Goal: Information Seeking & Learning: Check status

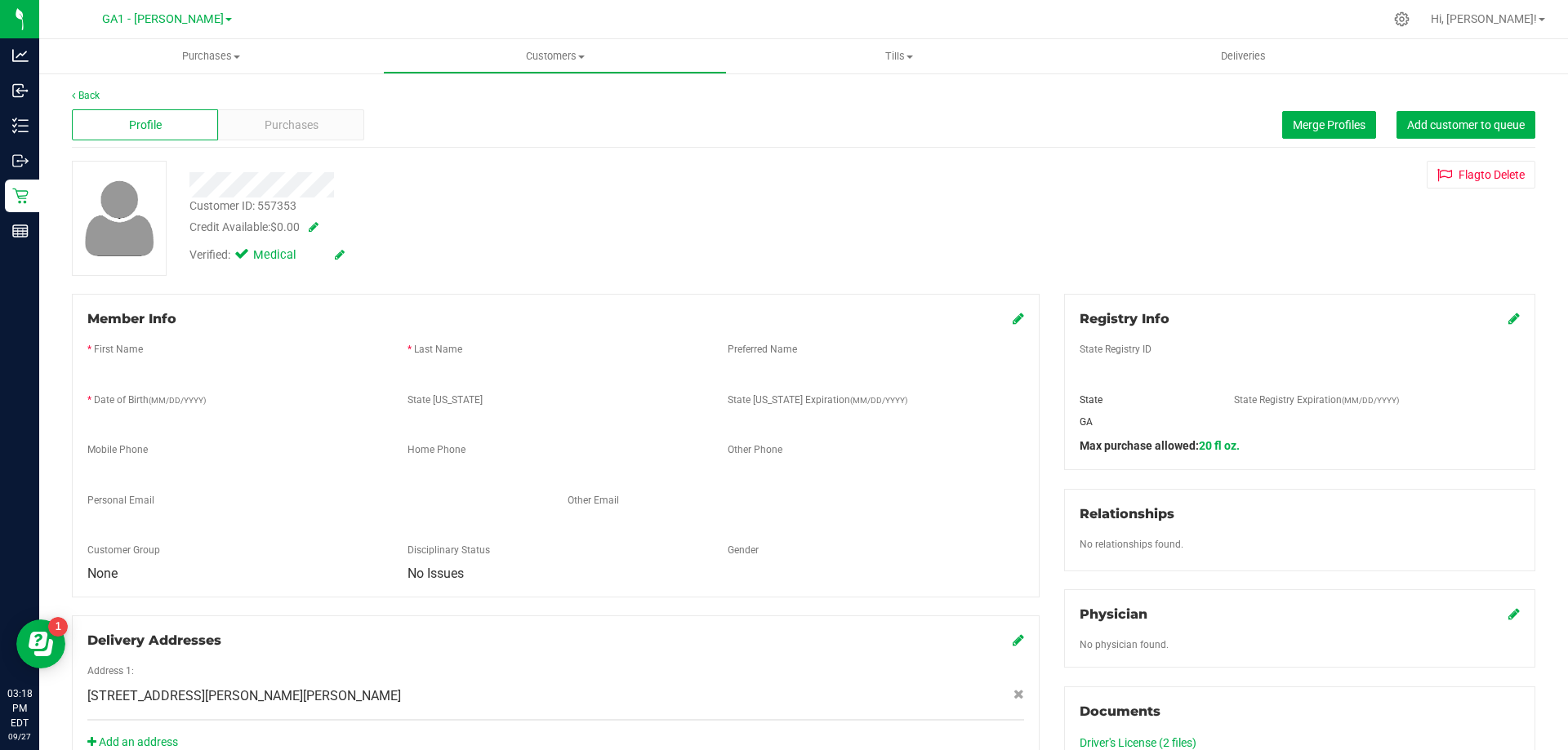
scroll to position [473, 0]
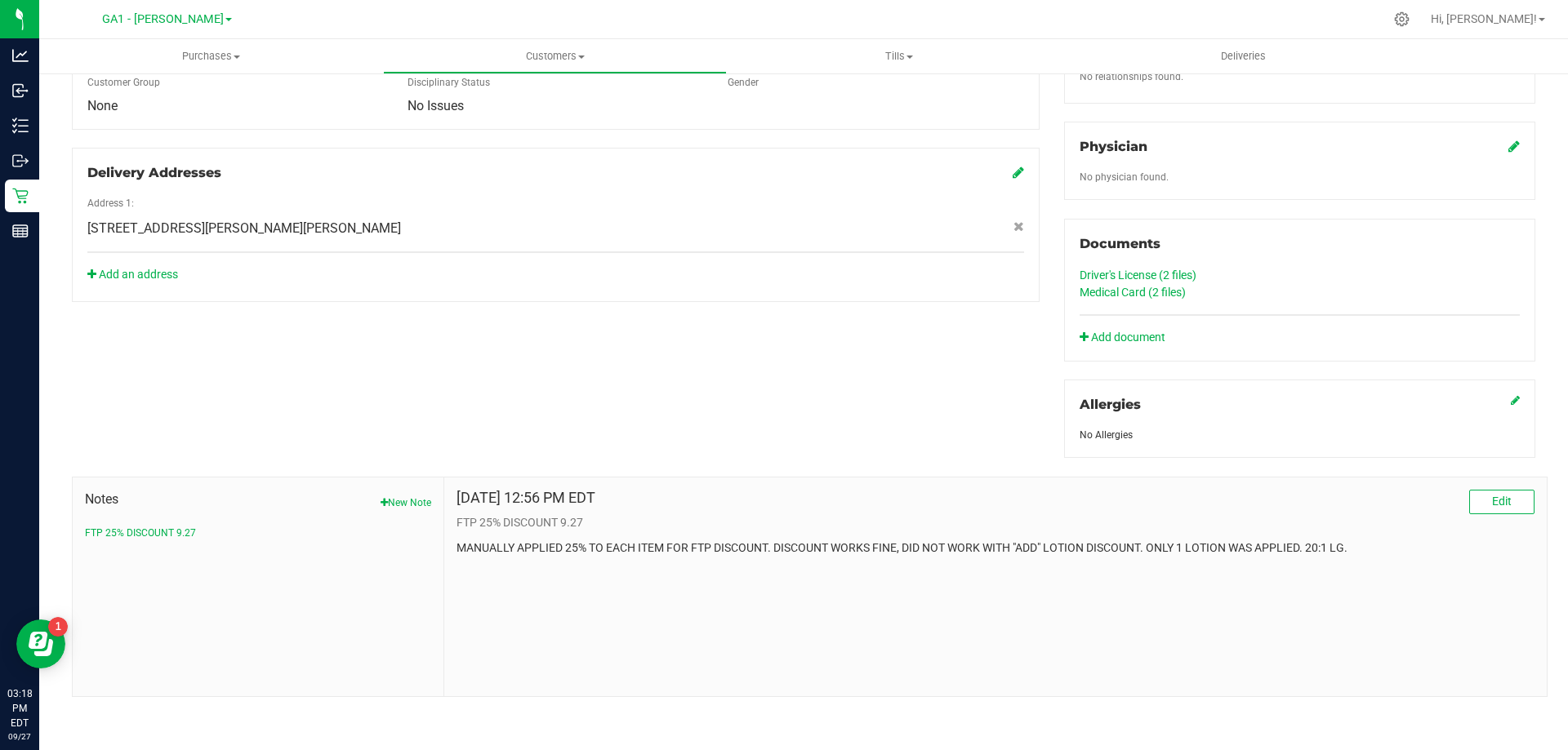
click at [543, 211] on div "Address 1:" at bounding box center [556, 205] width 962 height 19
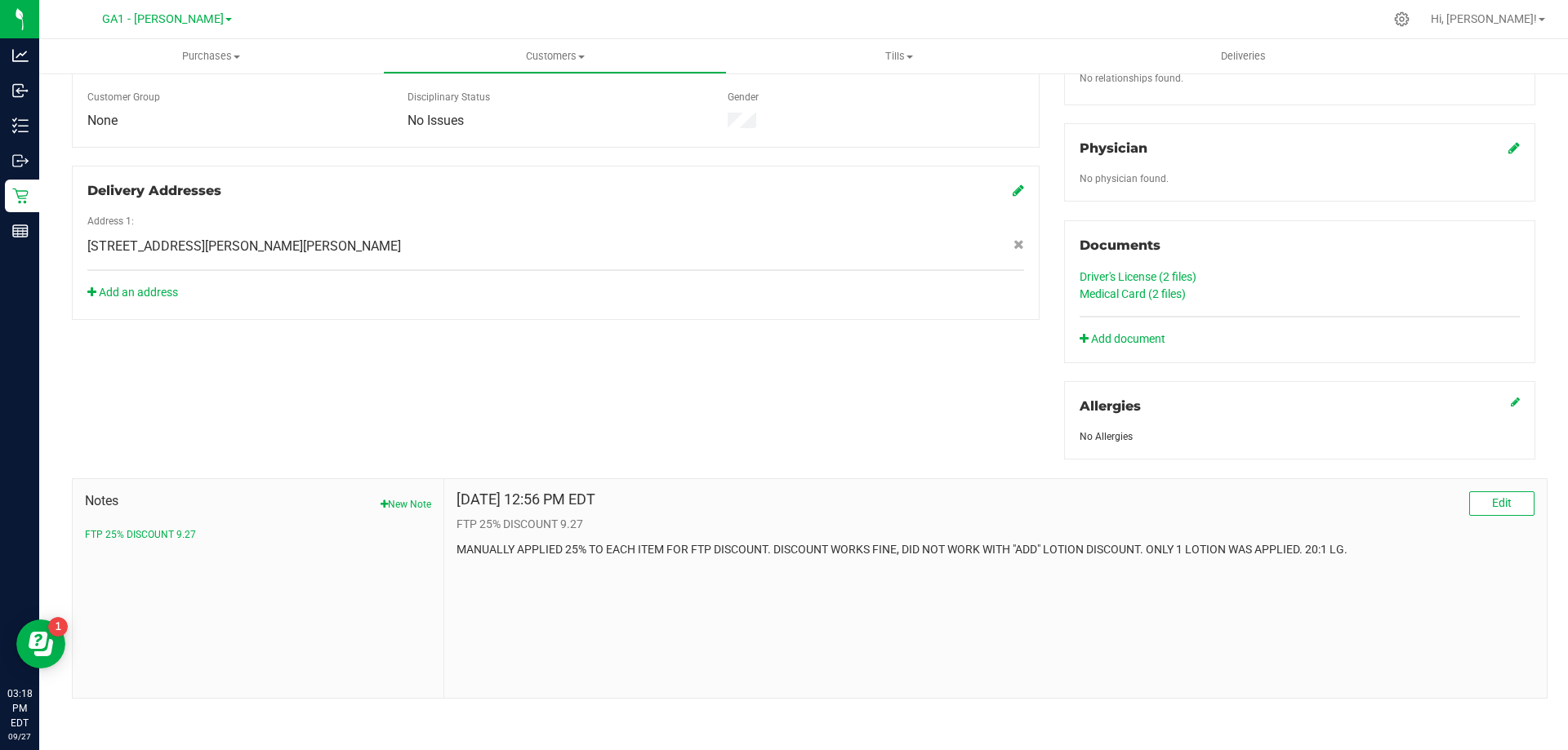
scroll to position [0, 0]
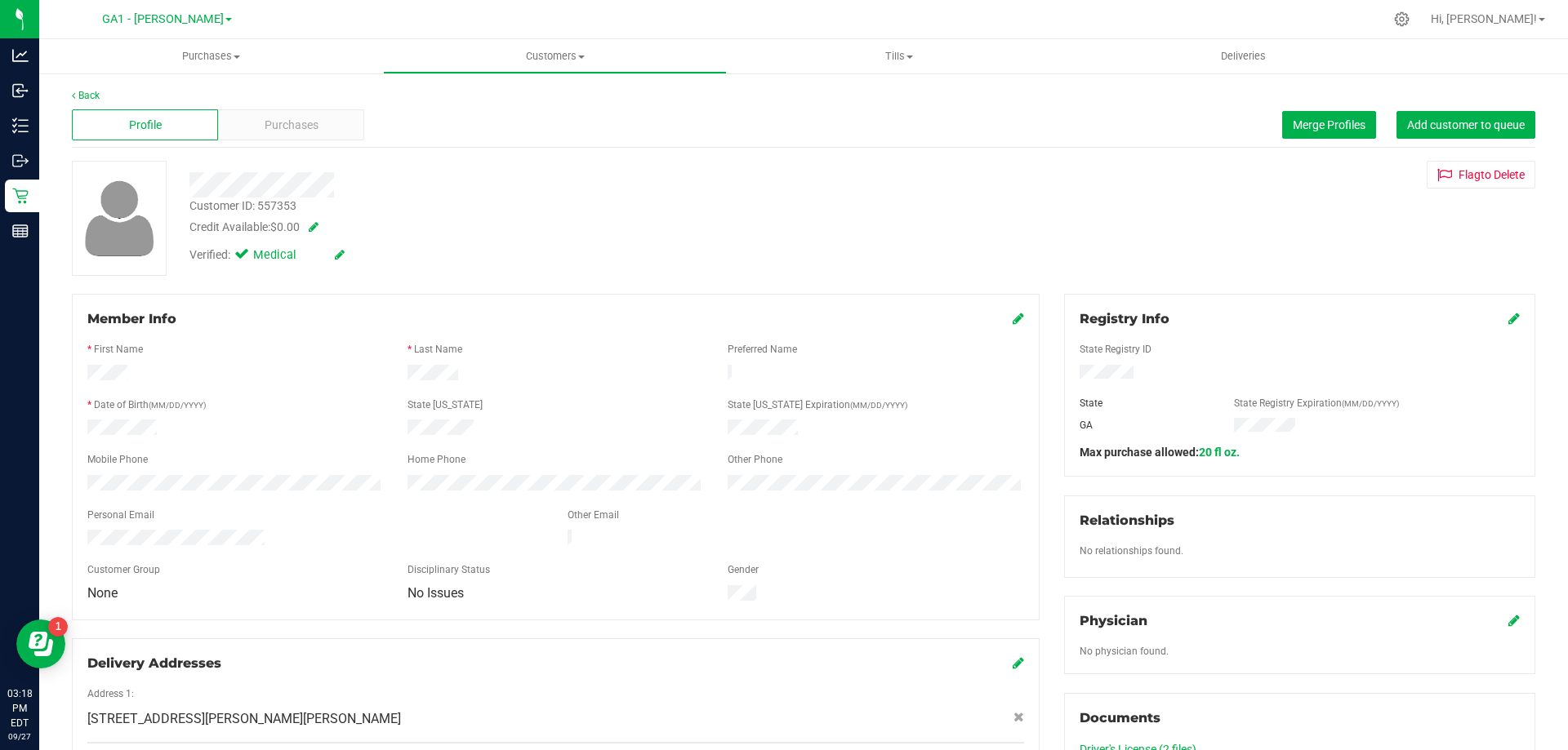
click at [556, 209] on div "Customer ID: 557353 Credit Available: $0.00" at bounding box center [549, 217] width 744 height 38
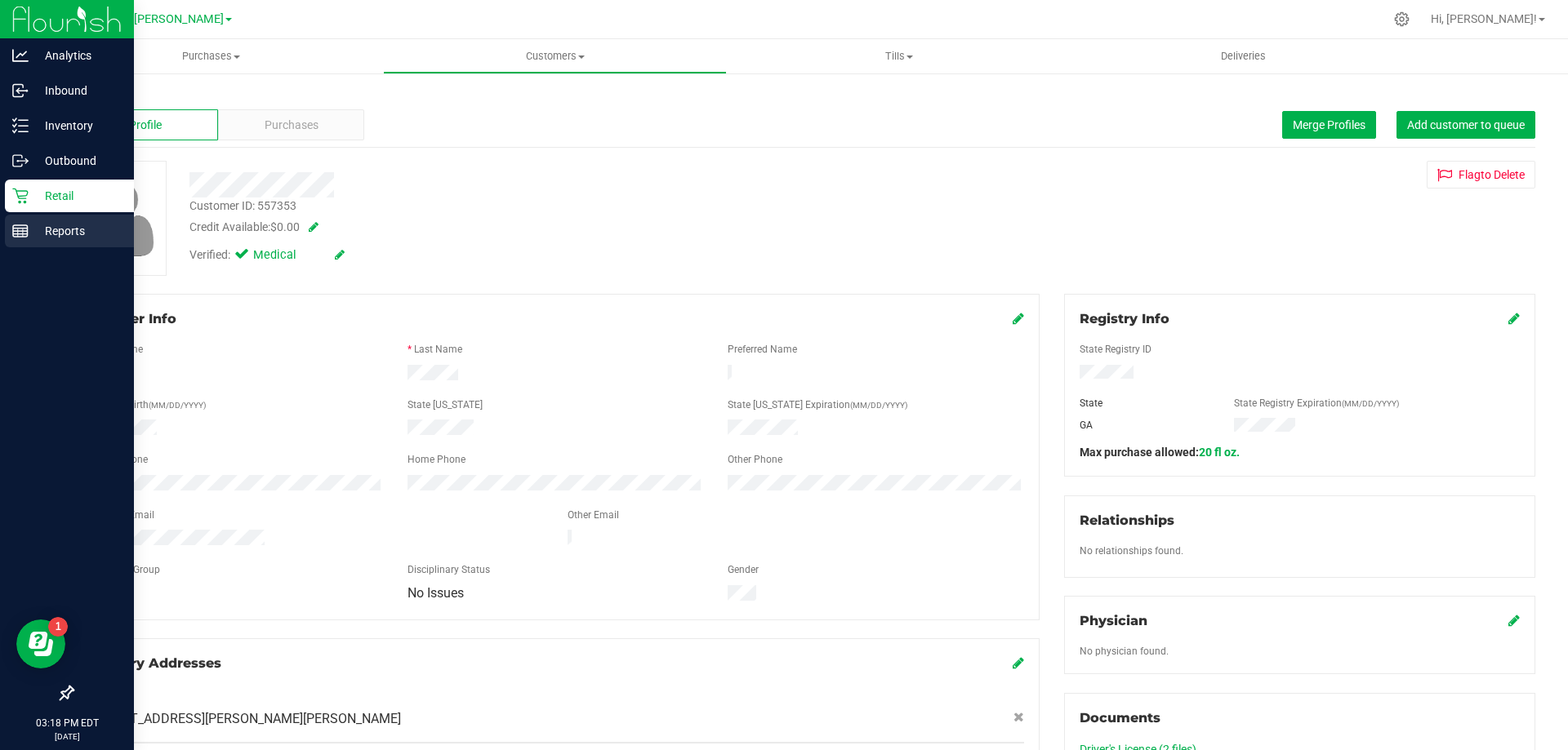
click at [75, 234] on p "Reports" at bounding box center [78, 231] width 98 height 20
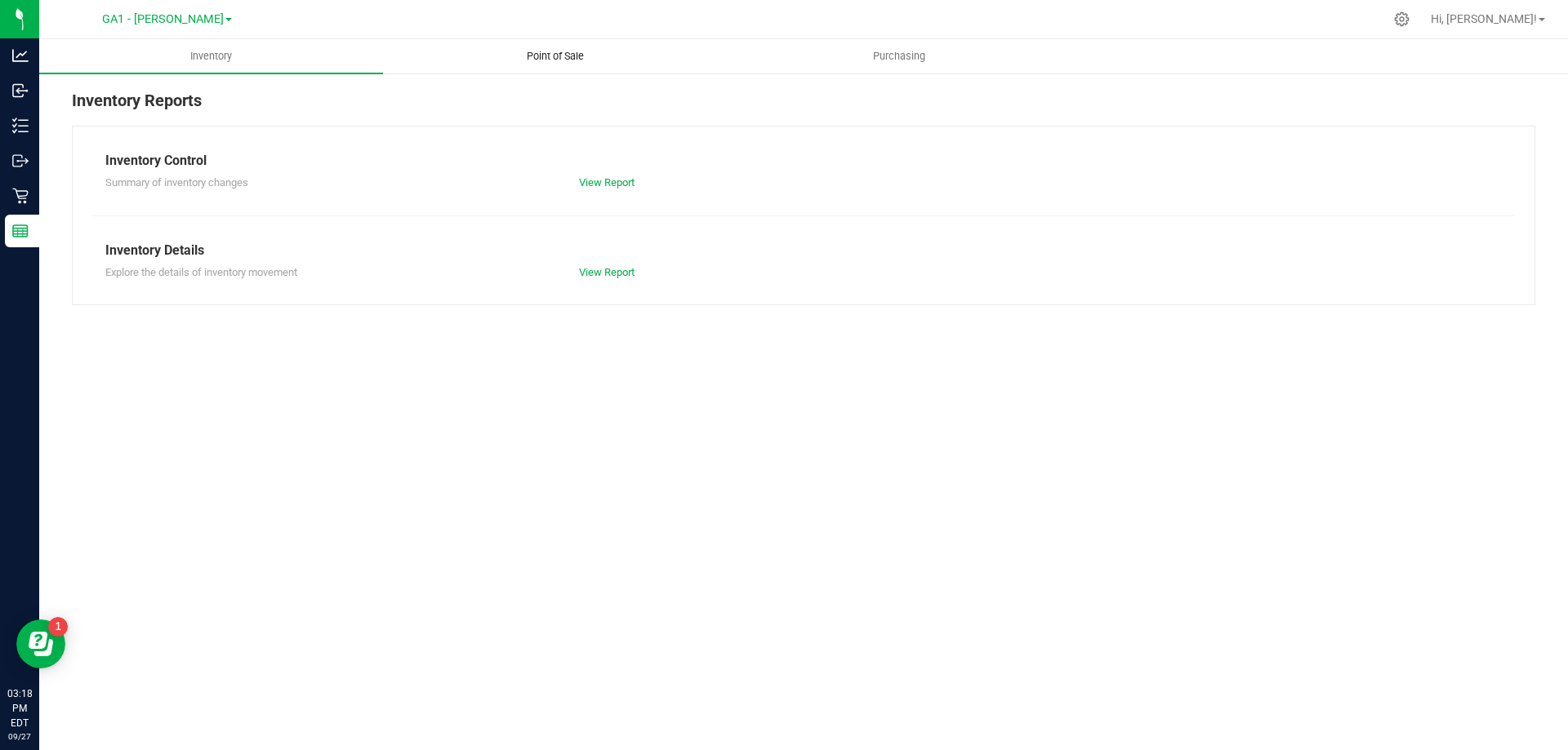
click at [594, 63] on span "Point of Sale" at bounding box center [555, 56] width 101 height 14
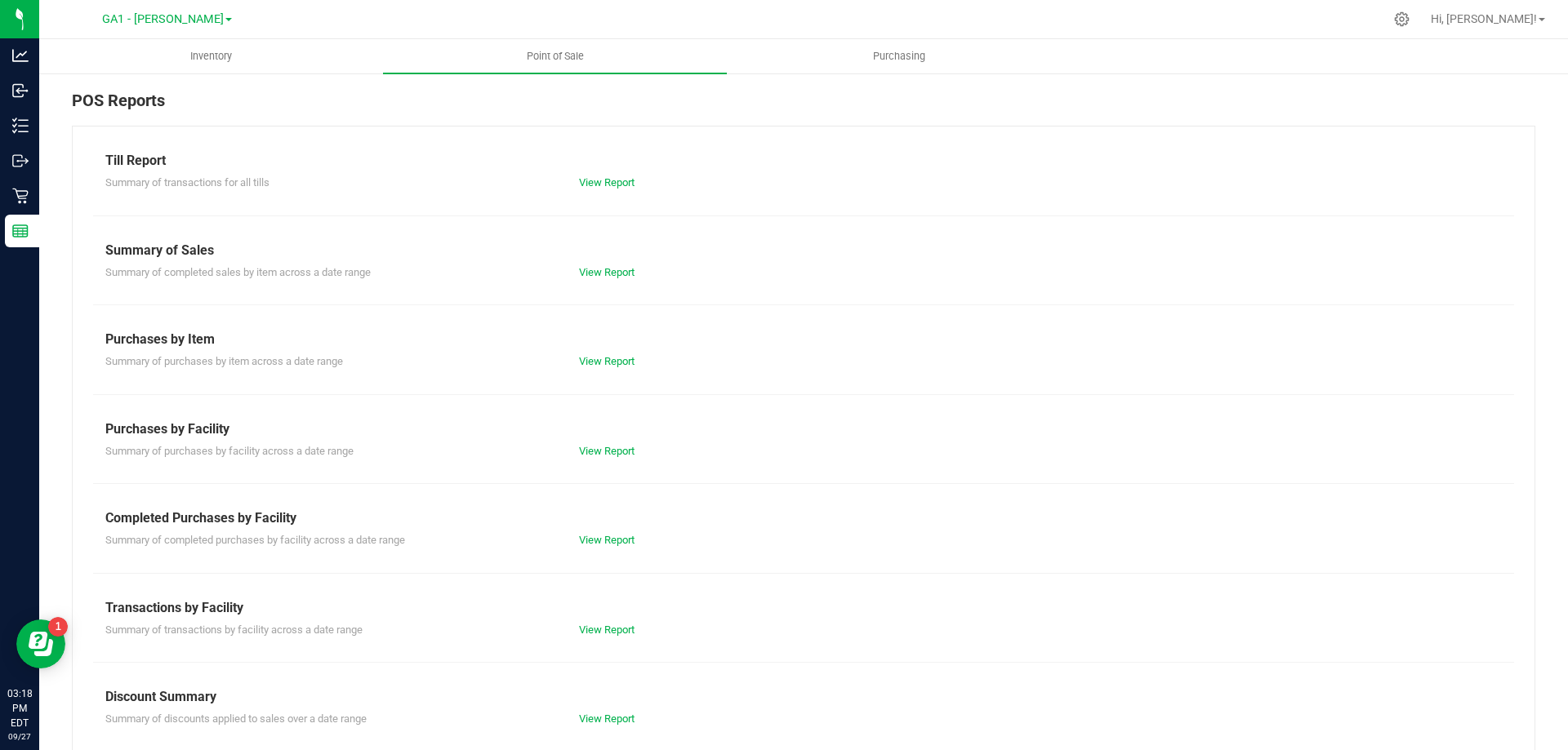
click at [635, 183] on div "View Report" at bounding box center [803, 183] width 474 height 16
click at [624, 181] on link "View Report" at bounding box center [606, 183] width 55 height 13
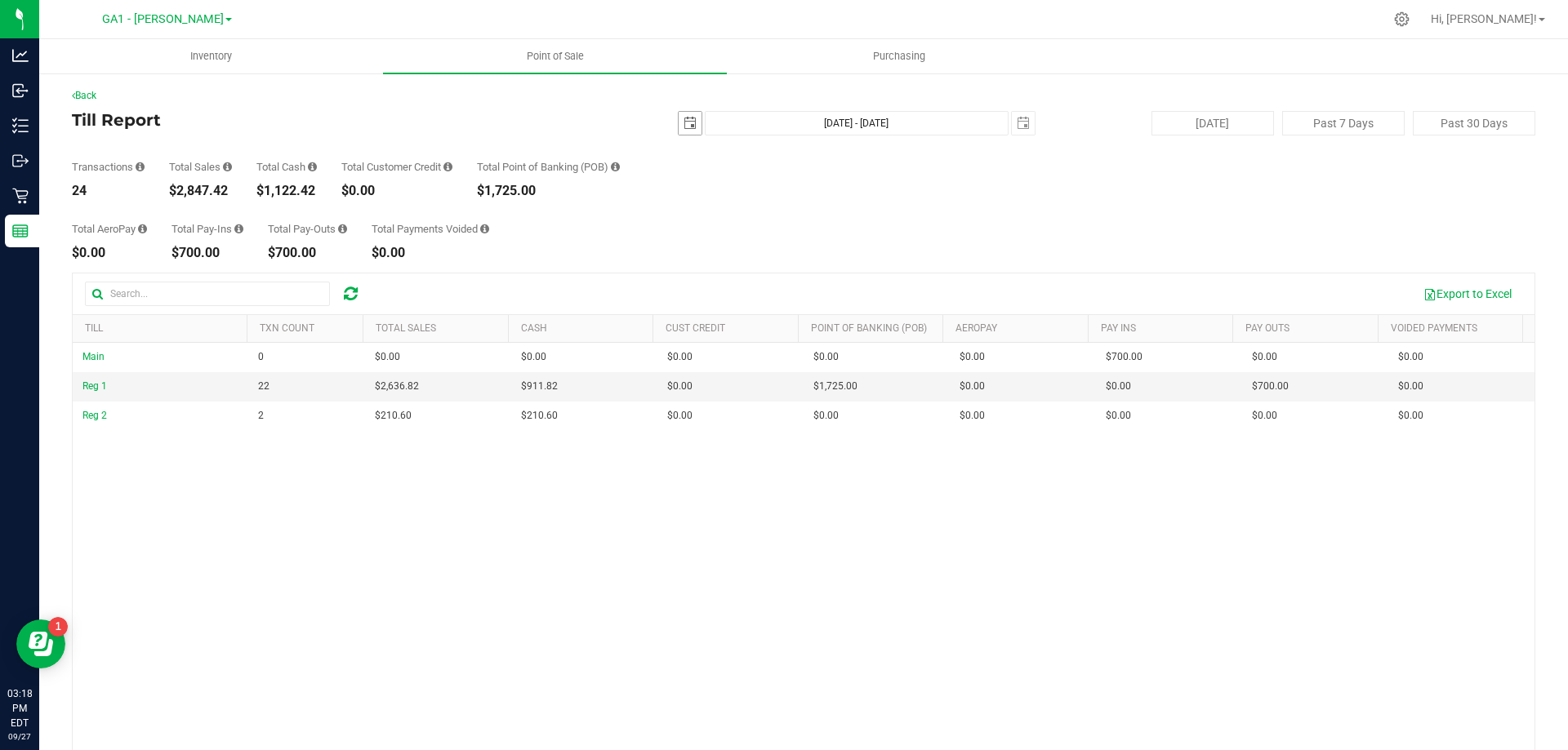
click at [683, 119] on span "select" at bounding box center [690, 123] width 13 height 13
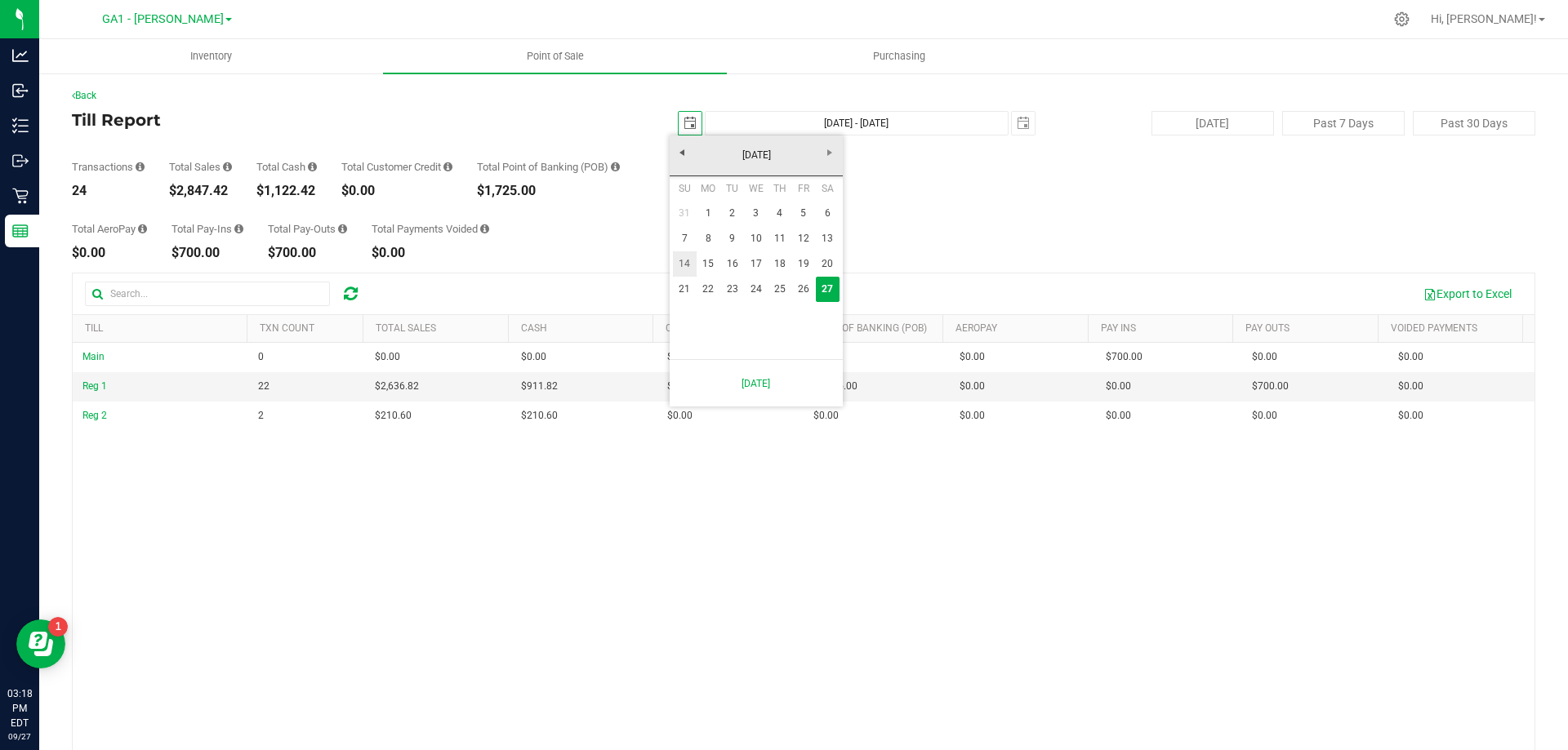
click at [690, 259] on link "14" at bounding box center [685, 264] width 23 height 25
type input "[DATE]"
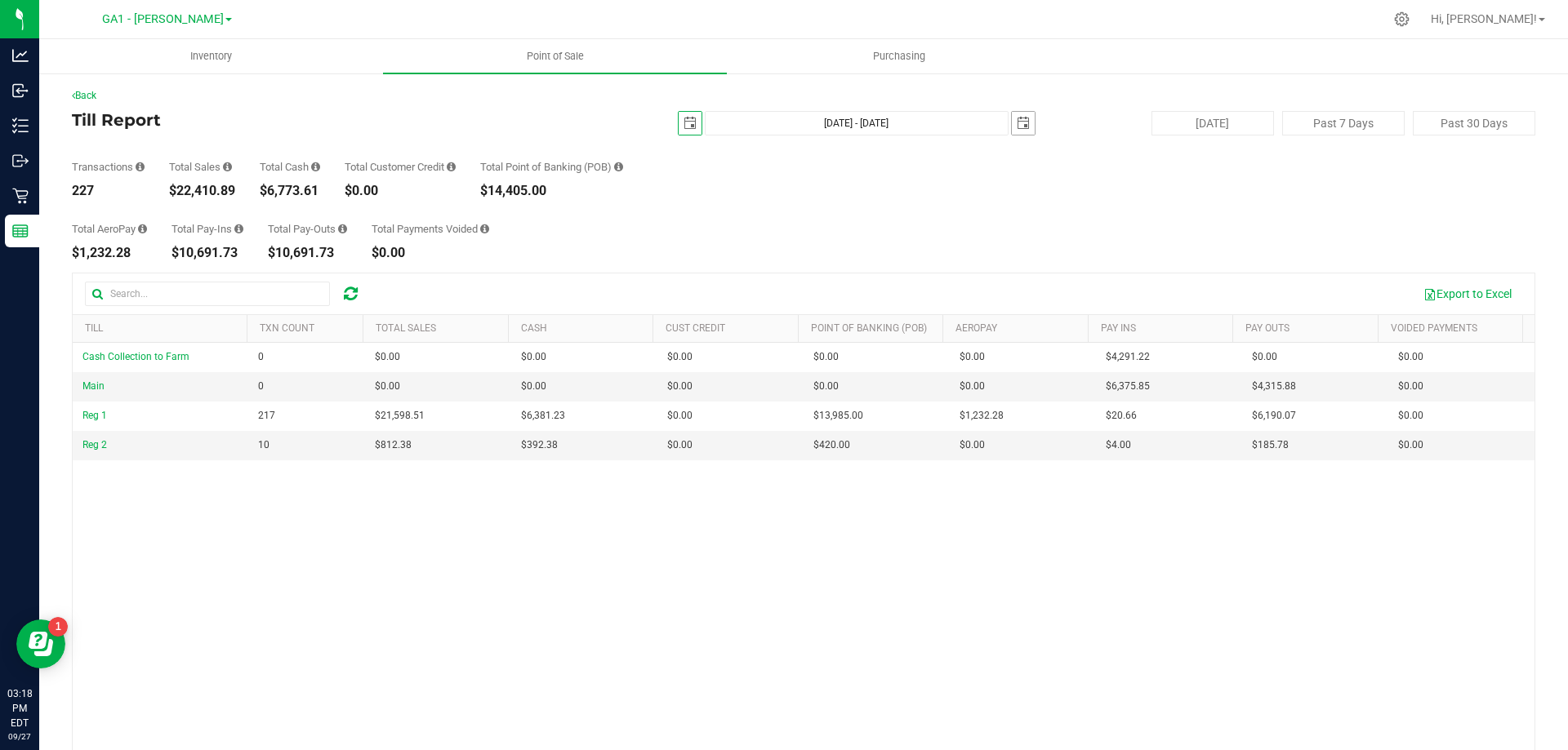
click at [1012, 126] on span "select" at bounding box center [1023, 123] width 23 height 23
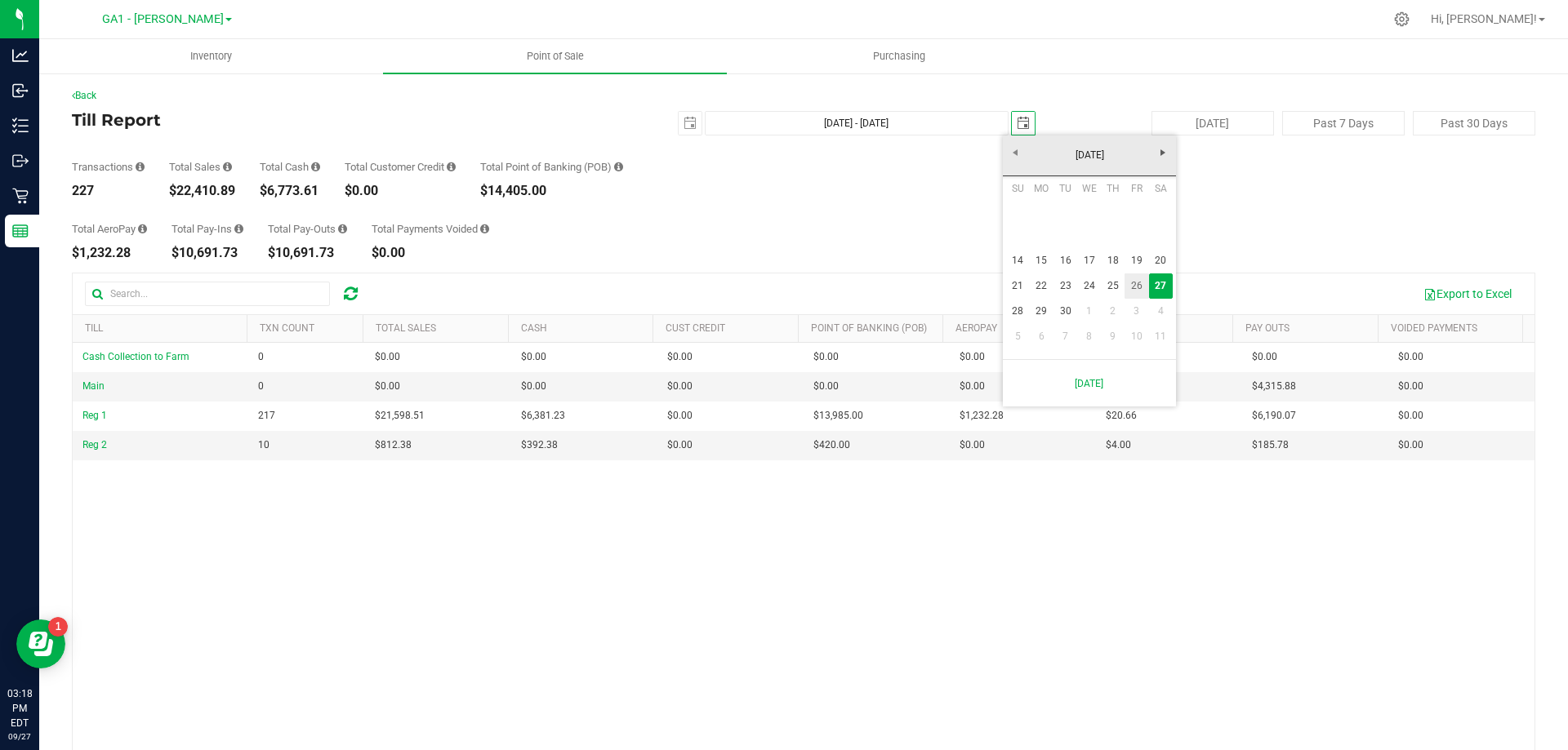
click at [1129, 287] on link "26" at bounding box center [1136, 286] width 23 height 25
type input "[DATE] - [DATE]"
type input "[DATE]"
